Goal: Information Seeking & Learning: Learn about a topic

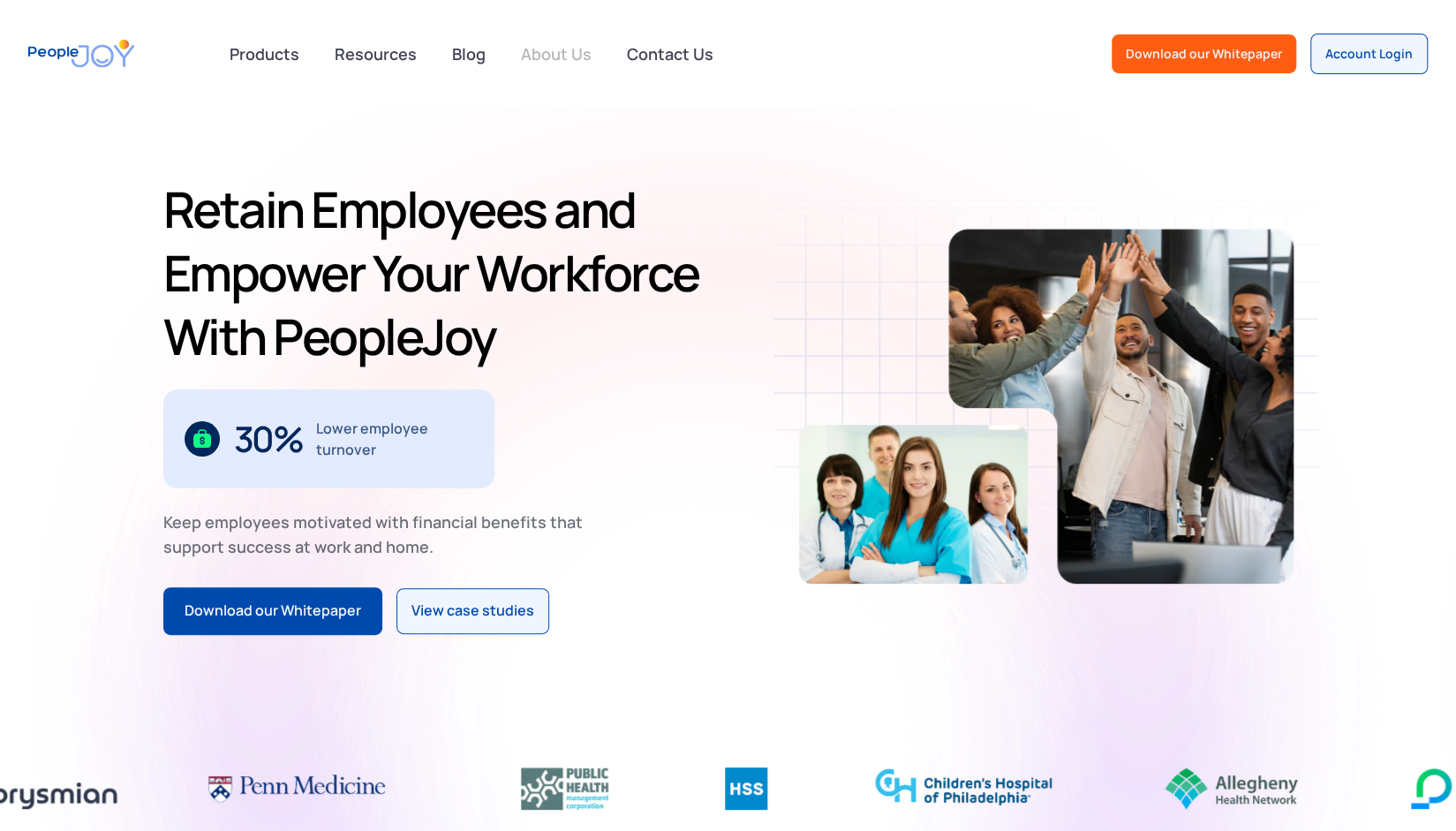
click at [548, 47] on link "About Us" at bounding box center [557, 54] width 92 height 38
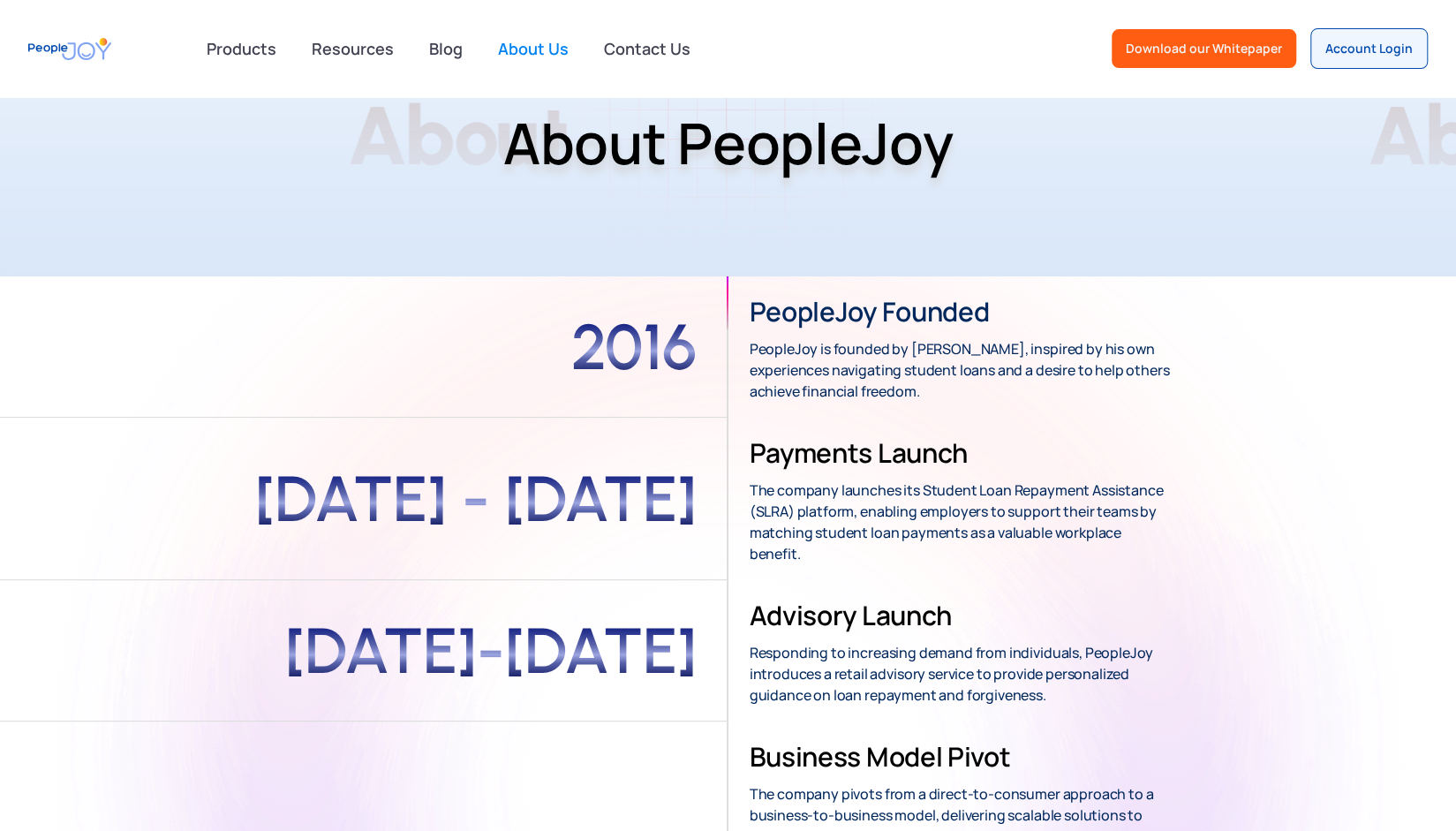
scroll to position [147, 0]
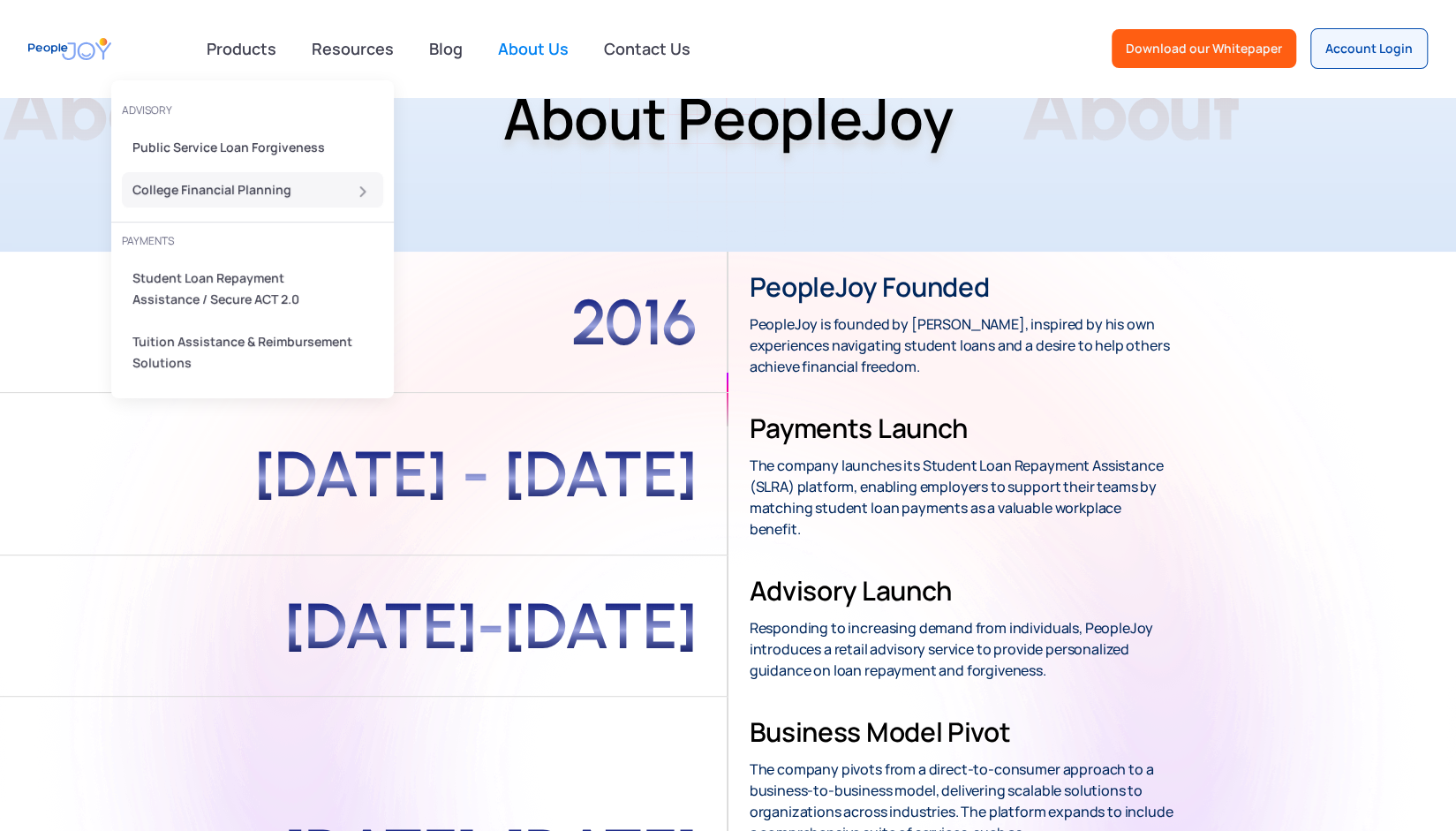
click at [187, 195] on div "College Financial Planning" at bounding box center [247, 190] width 229 height 21
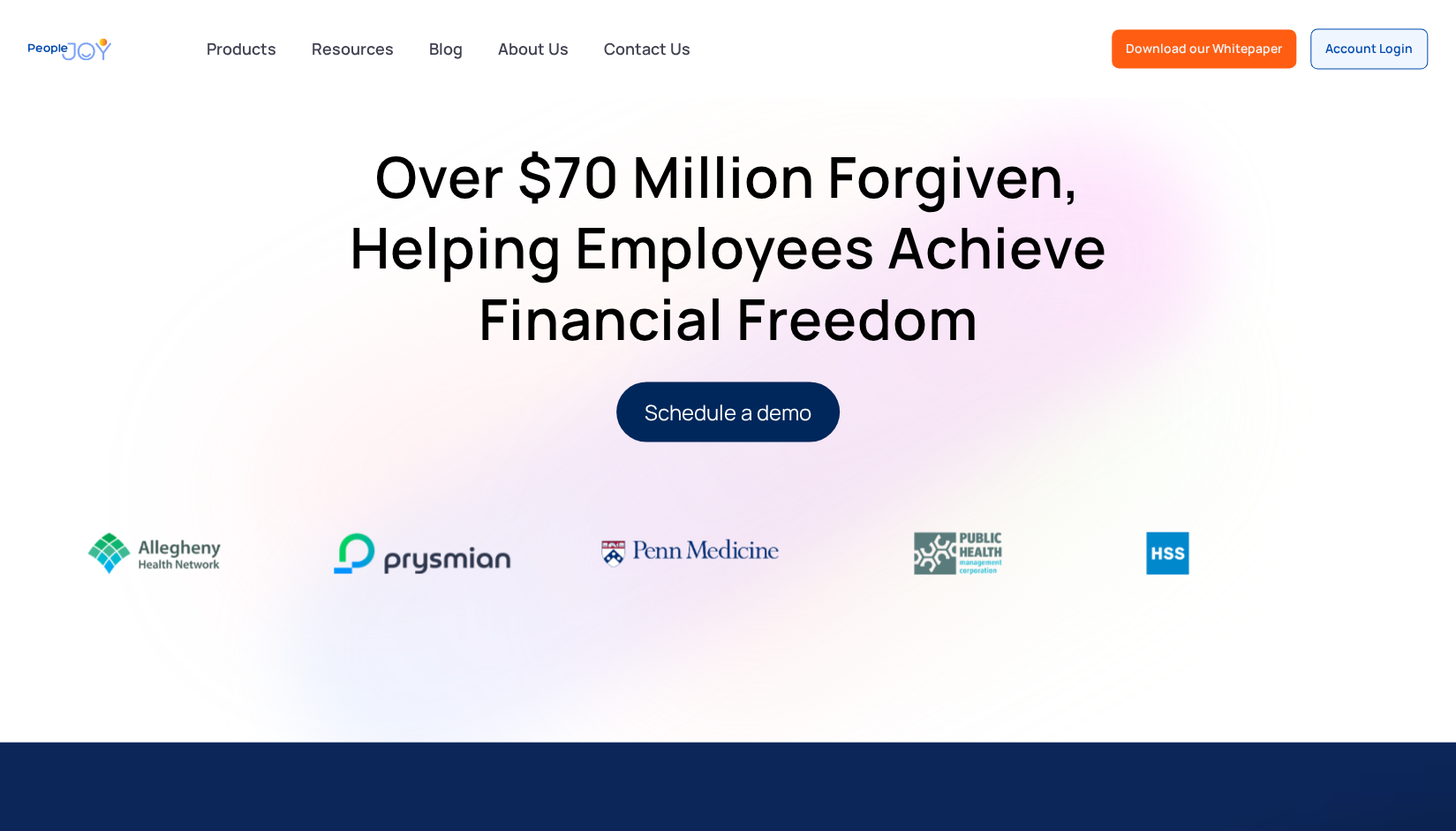
scroll to position [1911, 0]
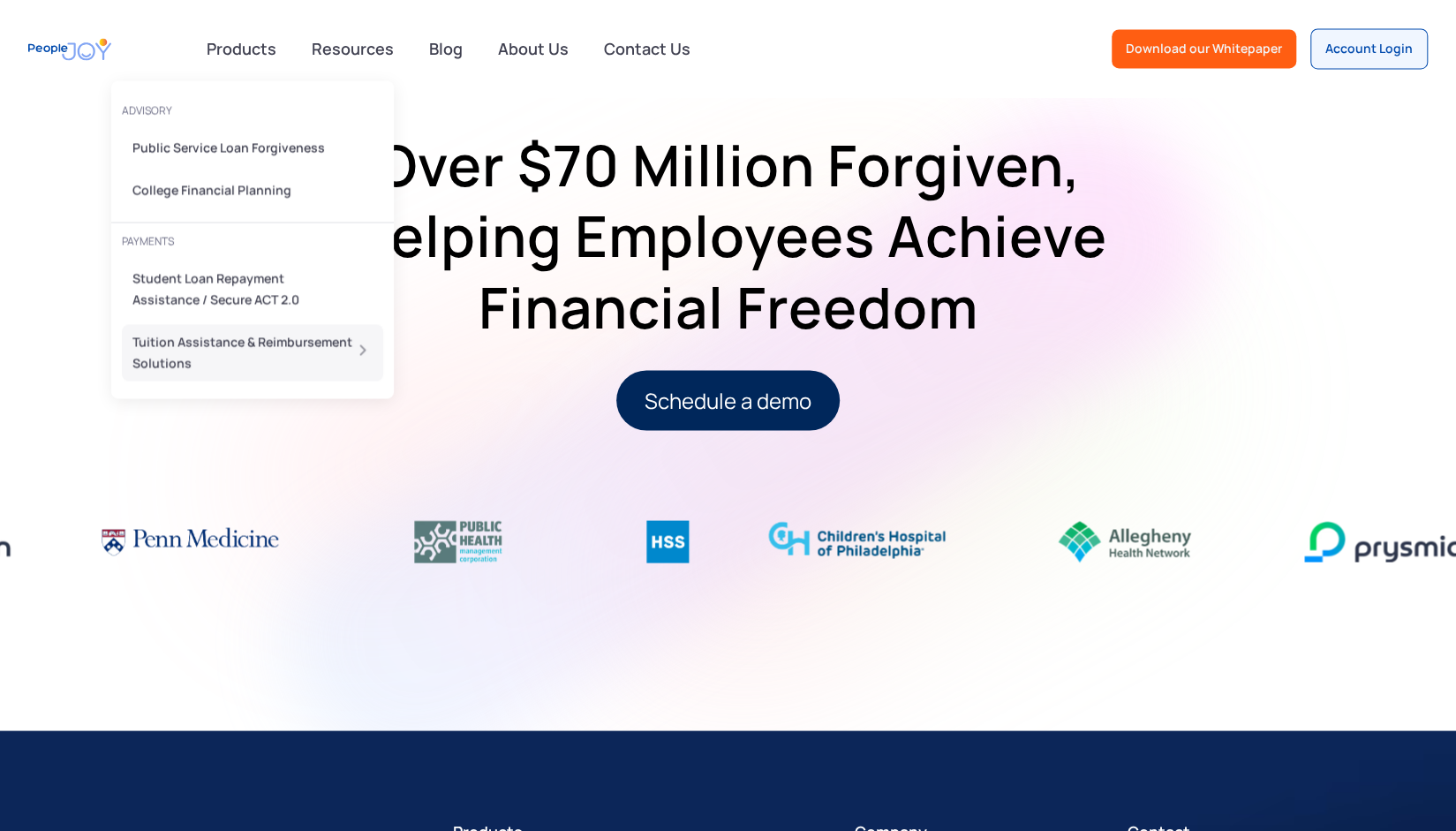
click at [202, 346] on div "Tuition Assistance & Reimbursement Solutions" at bounding box center [247, 352] width 229 height 42
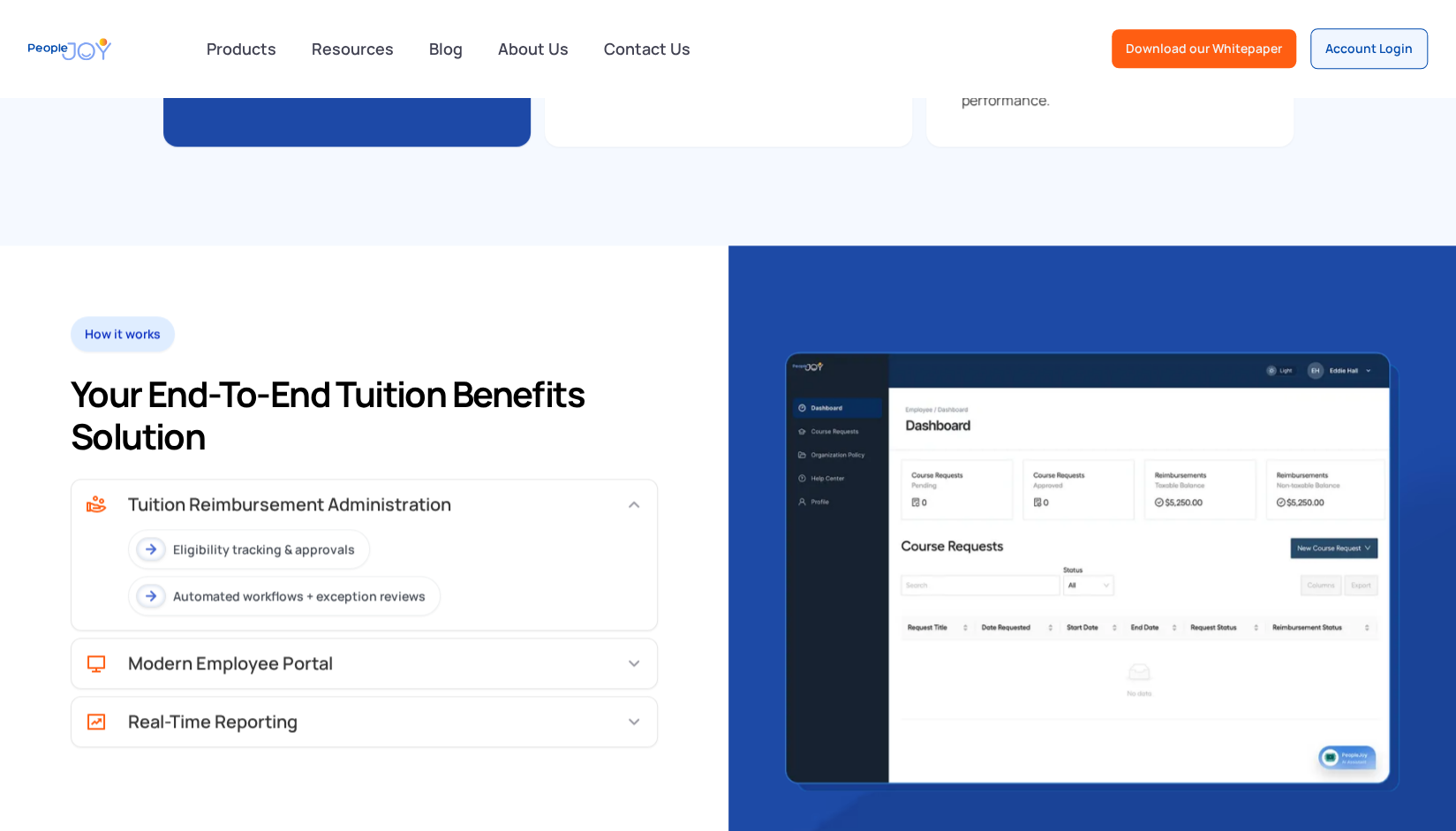
scroll to position [883, 0]
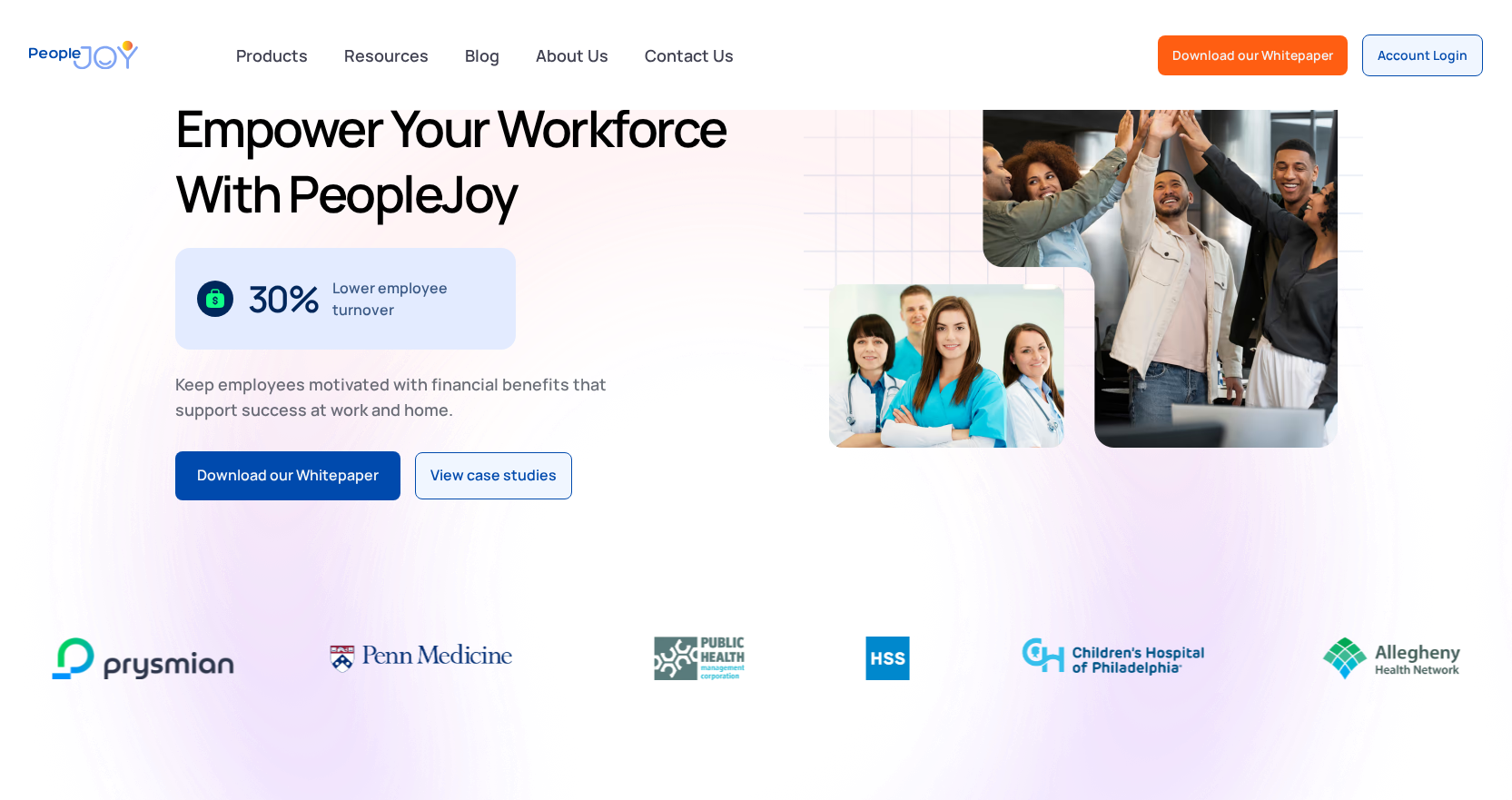
scroll to position [152, 0]
